Goal: Navigation & Orientation: Find specific page/section

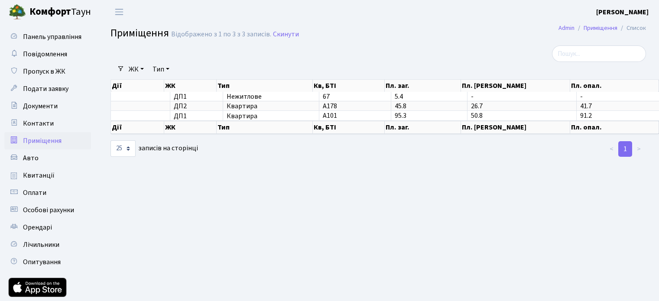
select select "25"
click at [42, 174] on span "Квитанції" at bounding box center [39, 176] width 32 height 10
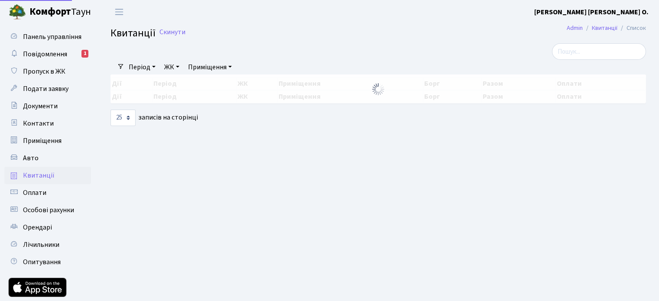
select select "25"
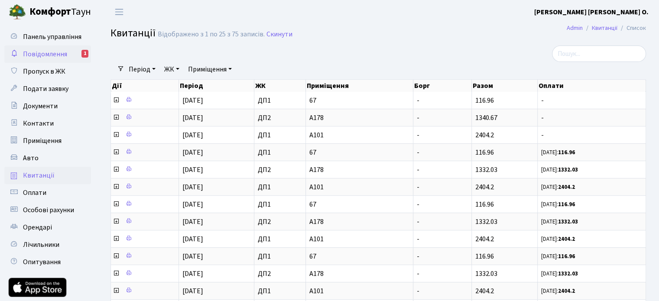
click at [54, 58] on span "Повідомлення" at bounding box center [45, 54] width 44 height 10
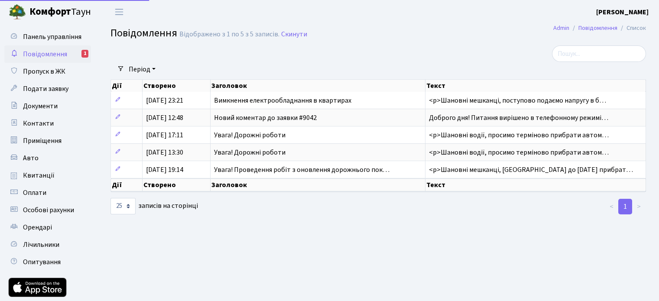
select select "25"
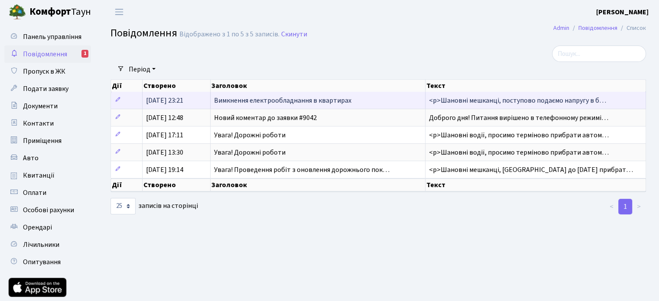
click at [325, 100] on span "Вимкнення електрообладнання в квартирах" at bounding box center [282, 101] width 137 height 10
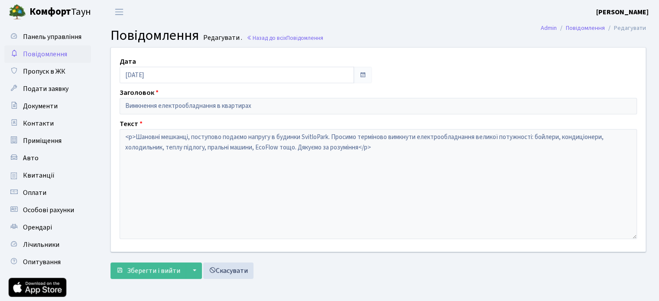
click at [50, 56] on span "Повідомлення" at bounding box center [45, 54] width 44 height 10
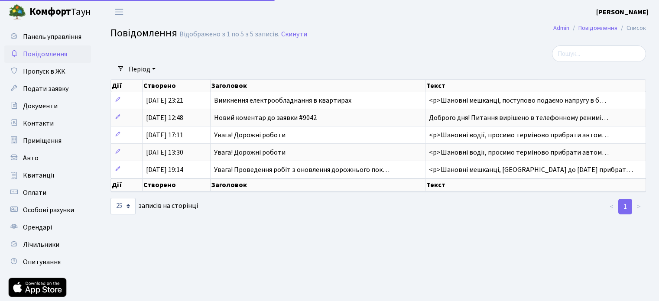
select select "25"
click at [50, 141] on span "Приміщення" at bounding box center [42, 141] width 39 height 10
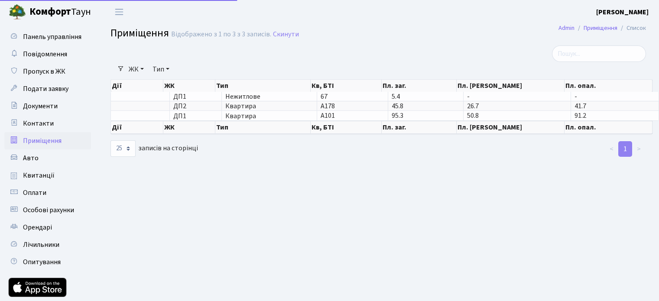
select select "25"
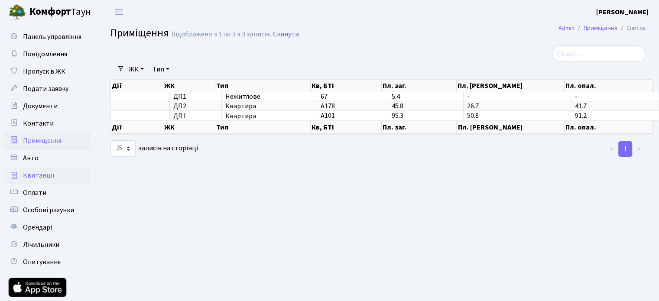
click at [43, 177] on span "Квитанції" at bounding box center [39, 176] width 32 height 10
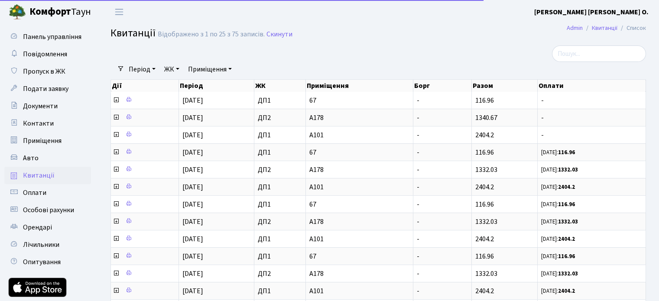
select select "25"
